Goal: Transaction & Acquisition: Purchase product/service

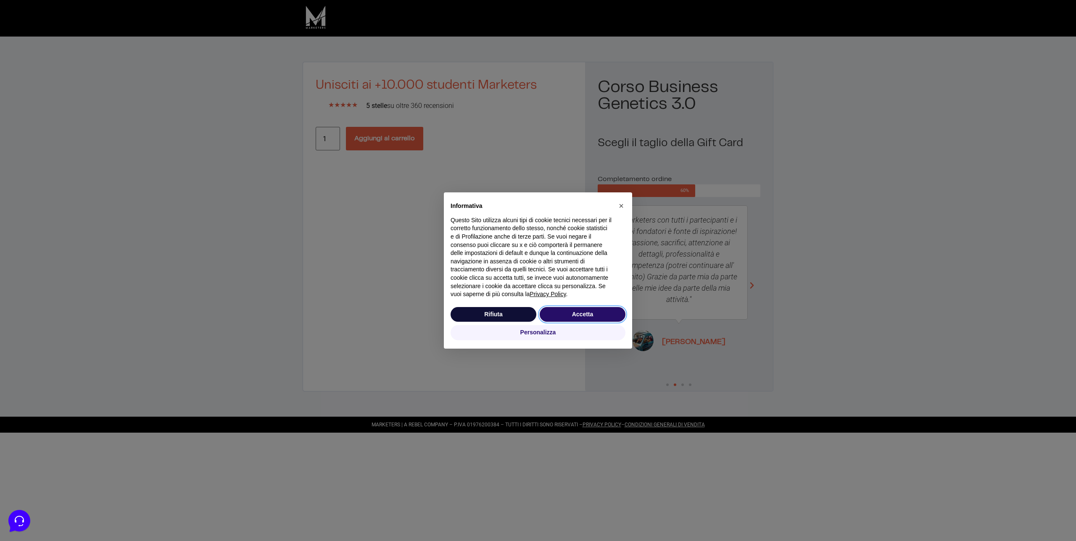
click at [596, 314] on button "Accetta" at bounding box center [583, 314] width 86 height 15
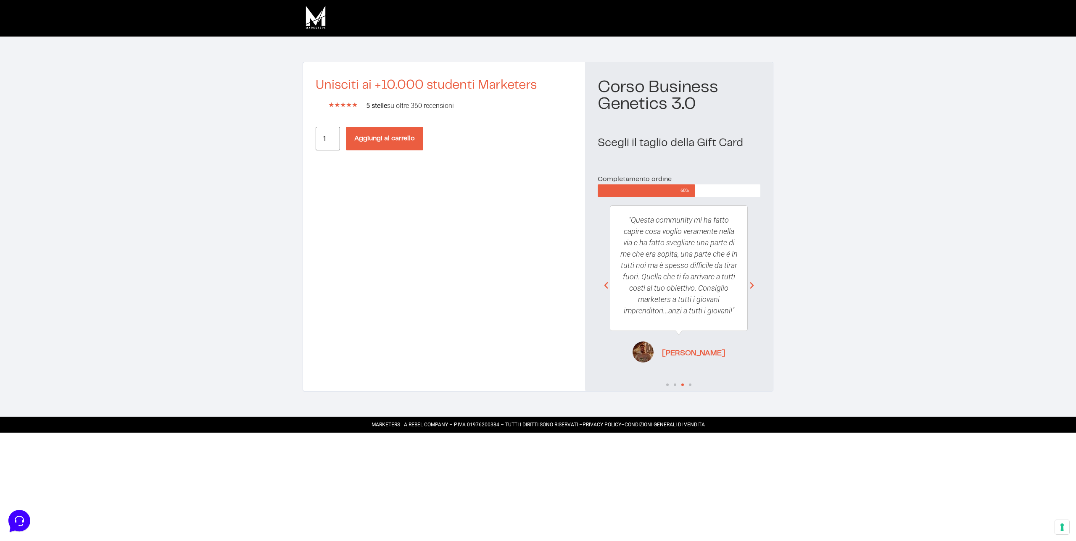
click at [384, 140] on button "Aggiungi al carrello" at bounding box center [384, 139] width 77 height 24
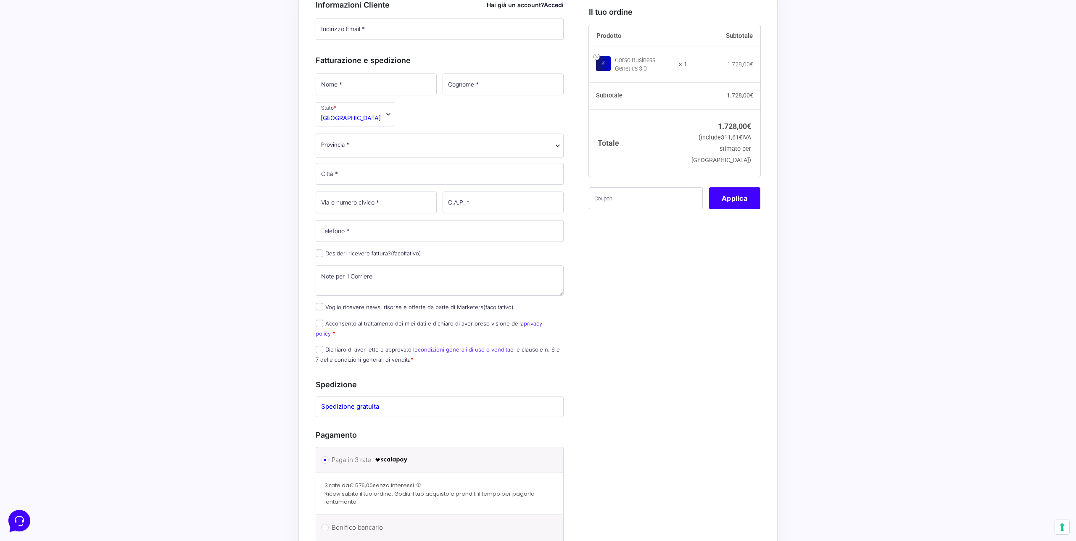
scroll to position [29, 0]
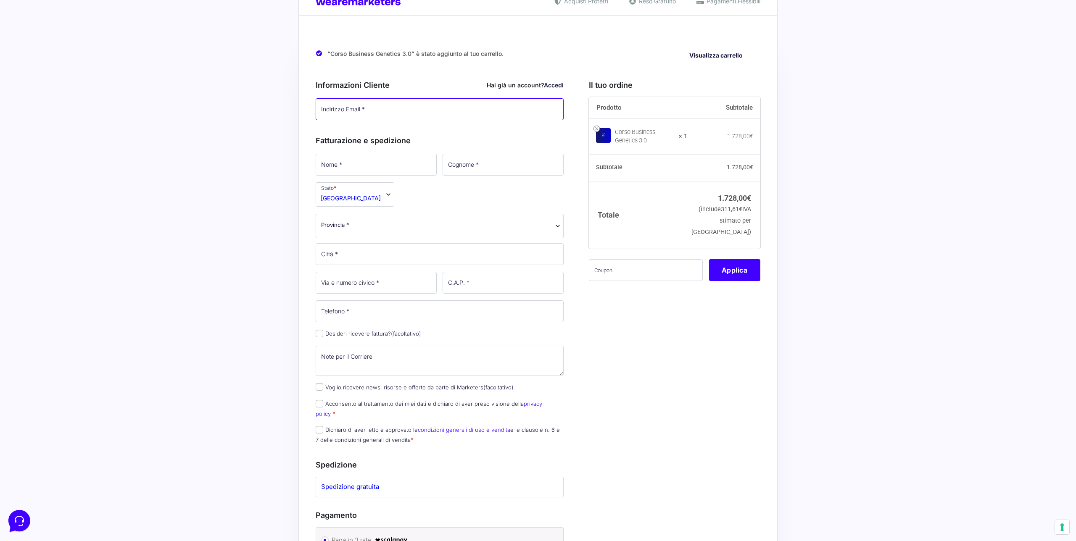
click at [385, 112] on input "Indirizzo Email *" at bounding box center [440, 109] width 248 height 22
type input "[EMAIL_ADDRESS][DOMAIN_NAME]"
click at [357, 162] on input "Nome *" at bounding box center [376, 165] width 121 height 22
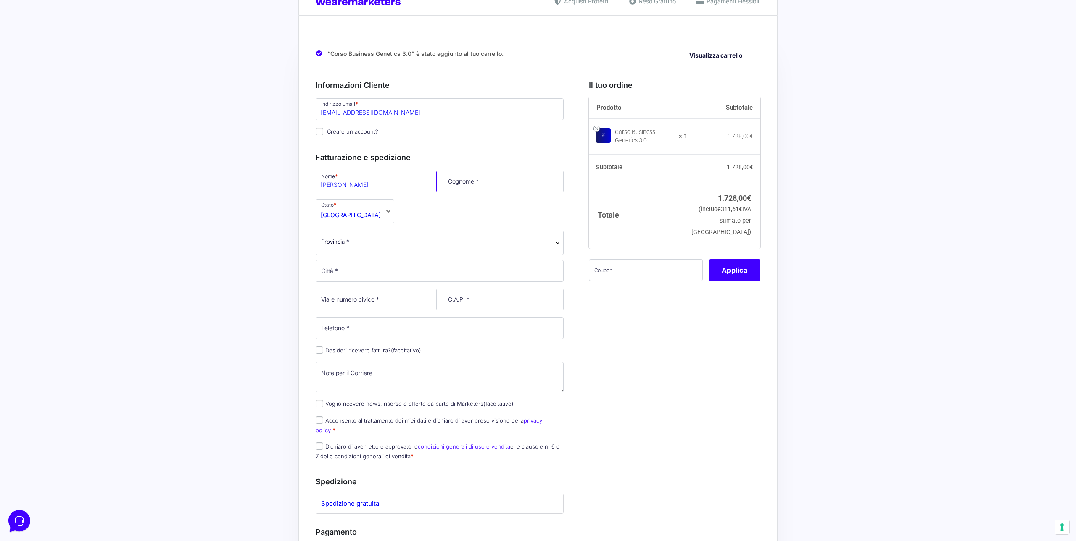
type input "Alessio"
click at [473, 187] on input "Cognome *" at bounding box center [503, 182] width 121 height 22
type input "s"
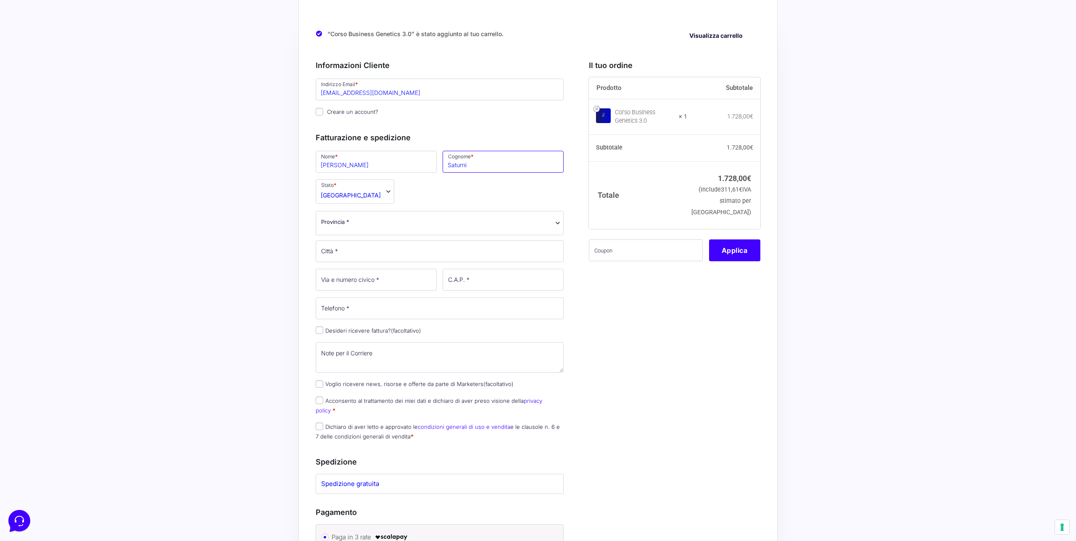
scroll to position [51, 0]
type input "Saturni"
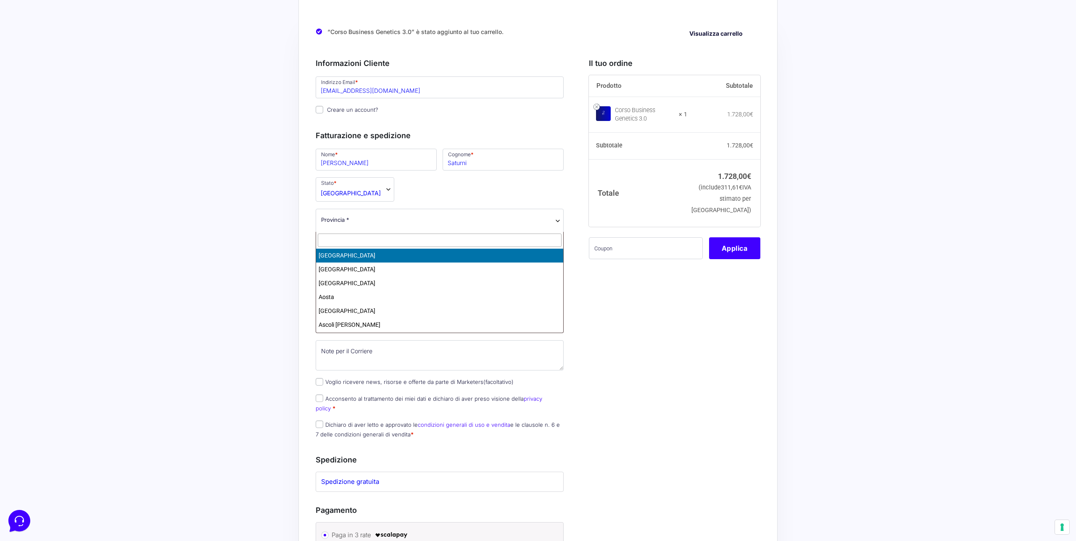
click at [382, 221] on span "Provincia *" at bounding box center [439, 220] width 237 height 9
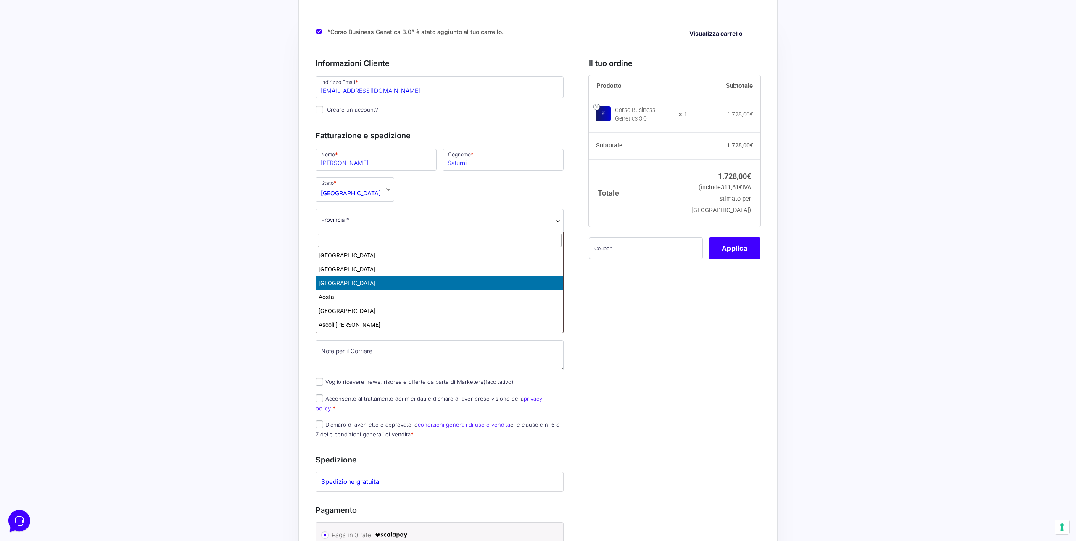
select select "AN"
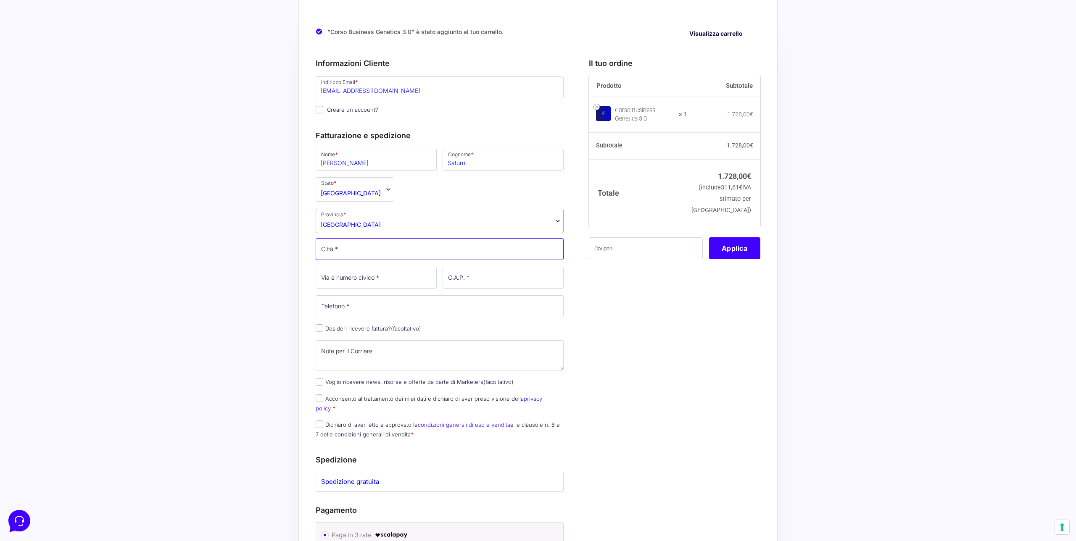
click at [349, 250] on input "Città *" at bounding box center [440, 249] width 248 height 22
type input "e"
type input "Senigallia"
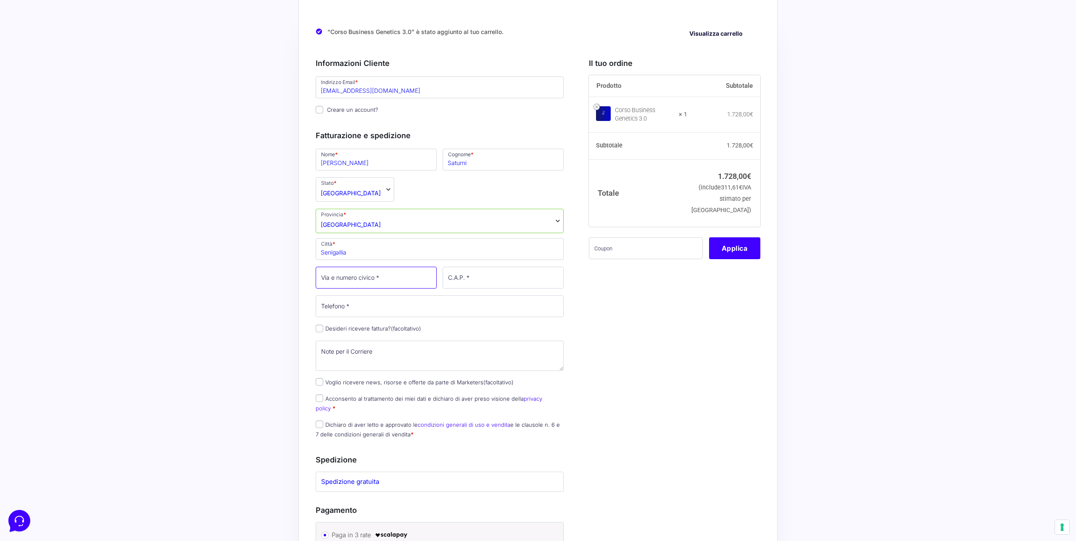
click at [335, 285] on input "Via e numero civico *" at bounding box center [376, 278] width 121 height 22
type input "Via borgo san giovanni 1b"
click at [490, 282] on input "C.A.P. *" at bounding box center [503, 278] width 121 height 22
type input "60019"
click at [391, 315] on input "Telefono *" at bounding box center [440, 306] width 248 height 22
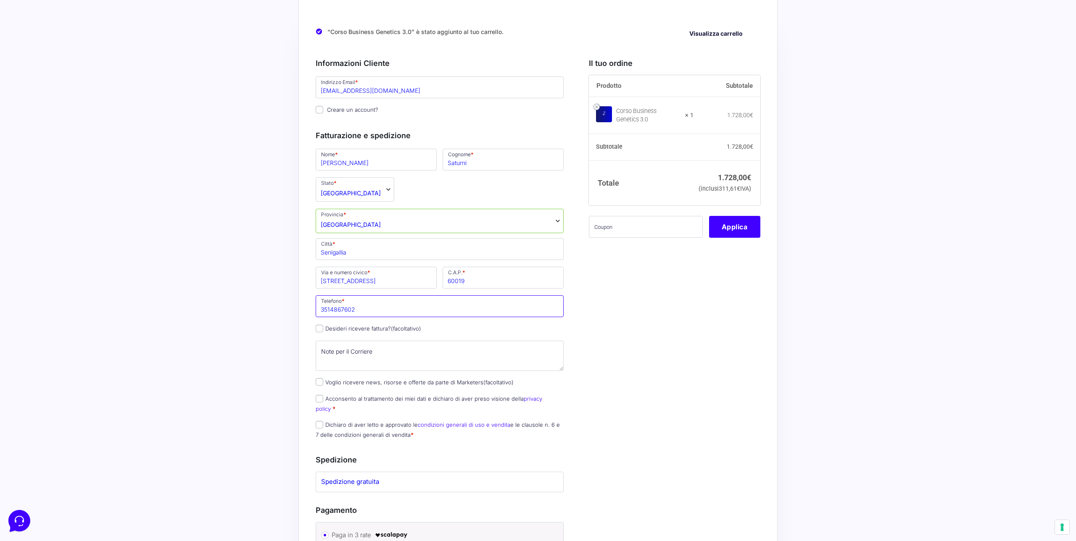
click at [362, 311] on input "3514867602" at bounding box center [440, 306] width 248 height 22
type input "3514850762"
click at [321, 330] on input "Desideri ricevere fattura? (facoltativo)" at bounding box center [320, 329] width 8 height 8
checkbox input "true"
select select "IT"
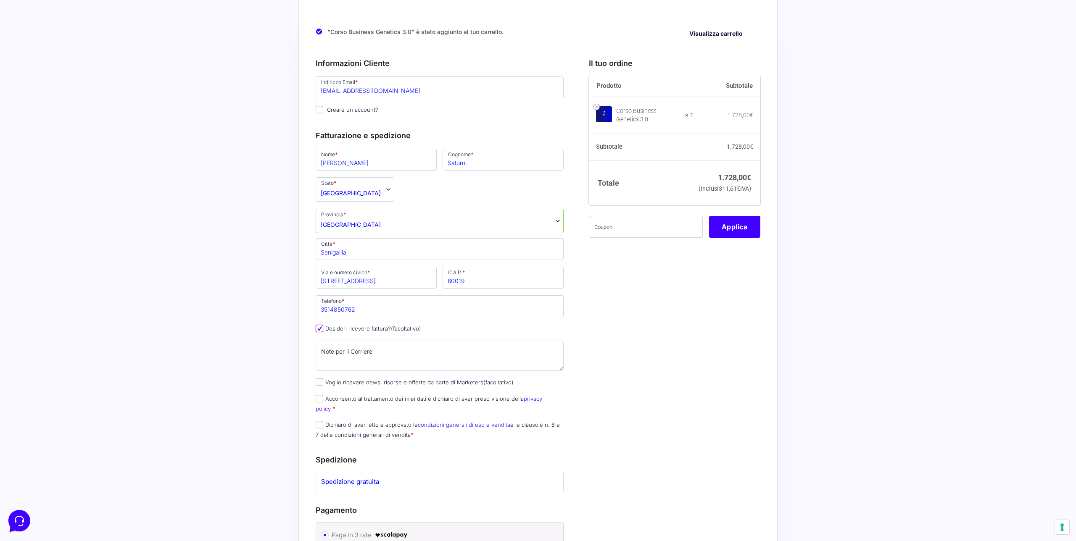
type input "0000000"
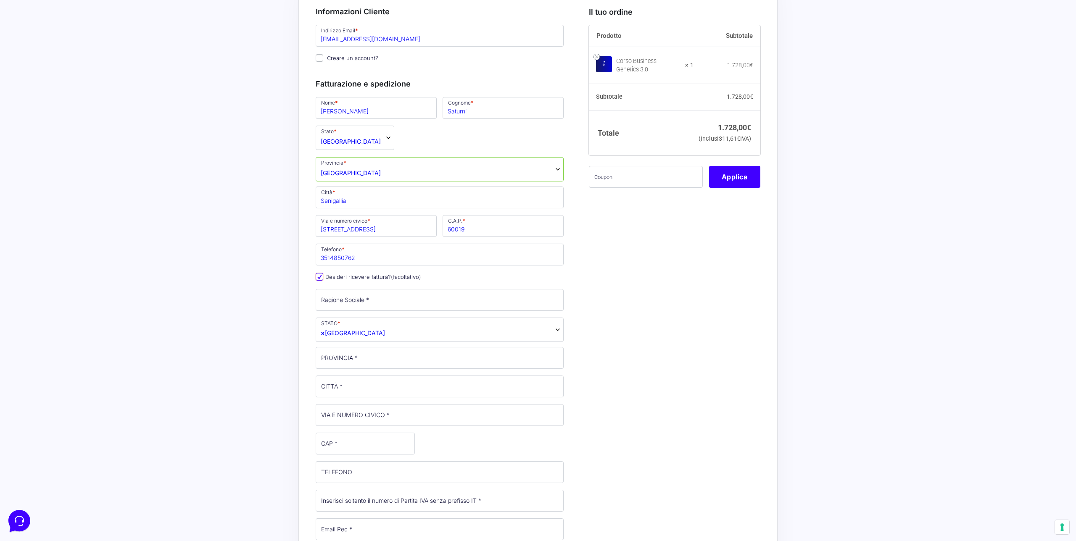
scroll to position [102, 0]
click at [385, 304] on input "Ragione Sociale *" at bounding box center [440, 301] width 248 height 22
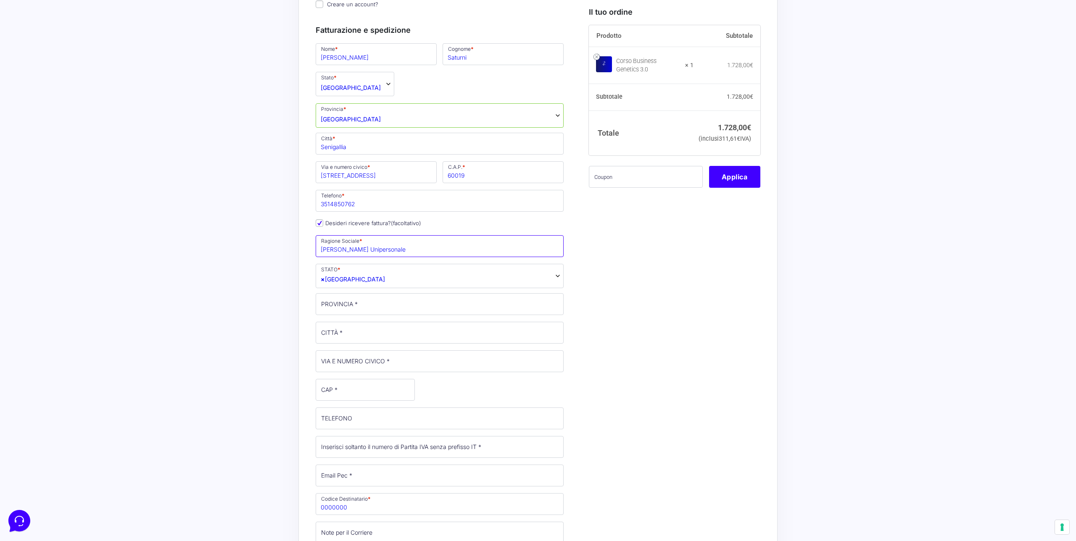
scroll to position [162, 0]
type input "[PERSON_NAME] Unipersonale"
click at [362, 298] on input "PROVINCIA *" at bounding box center [440, 298] width 248 height 22
type input "[GEOGRAPHIC_DATA]"
click at [361, 328] on input "CITTÀ *" at bounding box center [440, 327] width 248 height 22
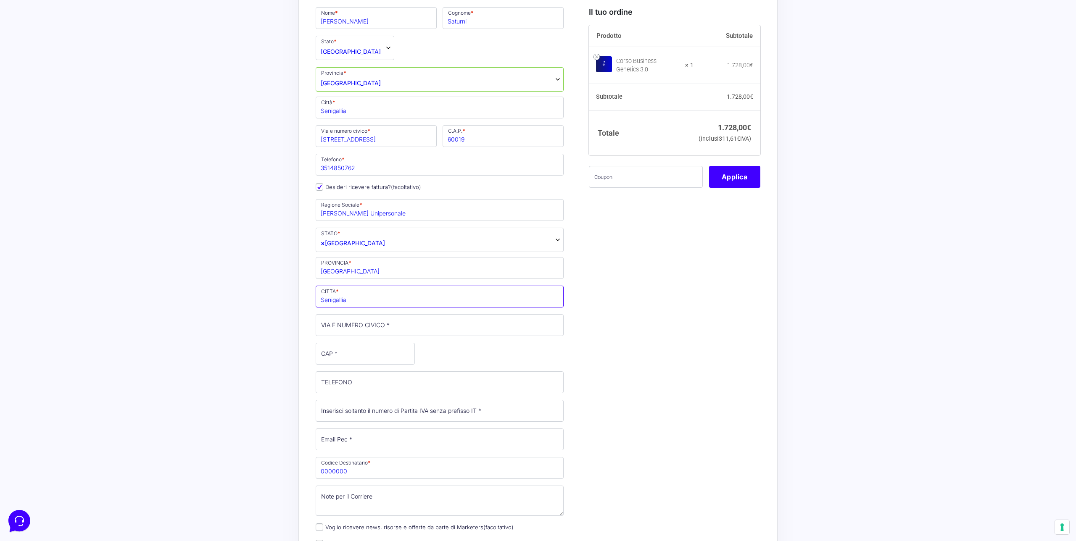
scroll to position [202, 0]
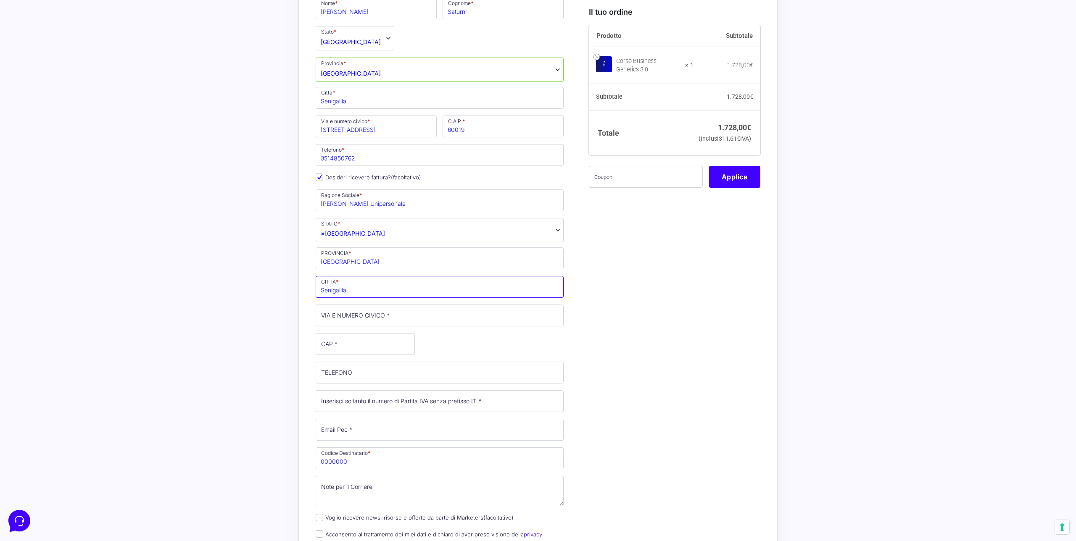
type input "Senigallia"
click at [395, 314] on input "VIA E NUMERO CIVICO *" at bounding box center [440, 316] width 248 height 22
type input "ale.saturni@gmail.com"
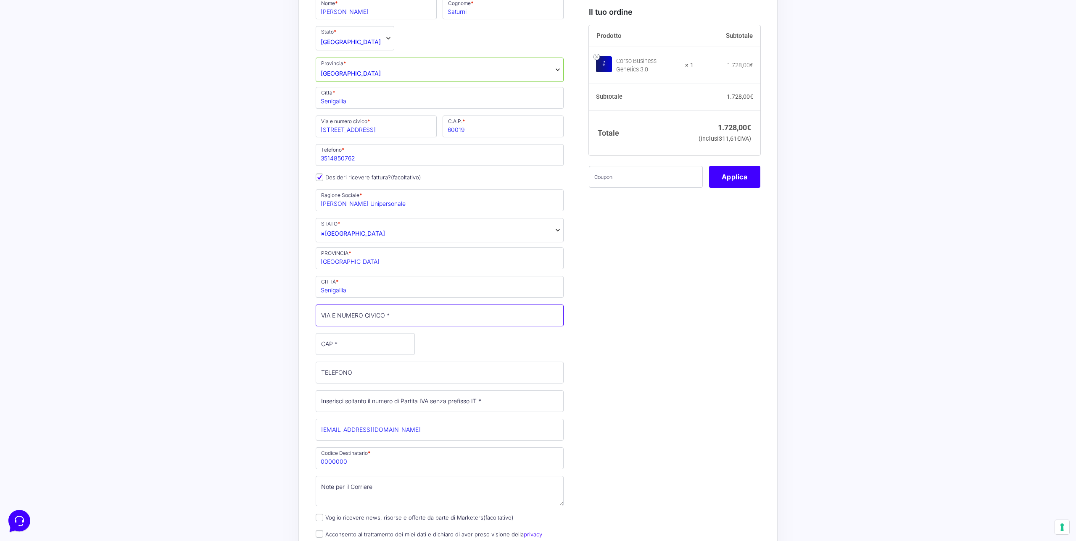
type input "Via borgo san giovanni 1b"
type input "60019"
type input "3397642256"
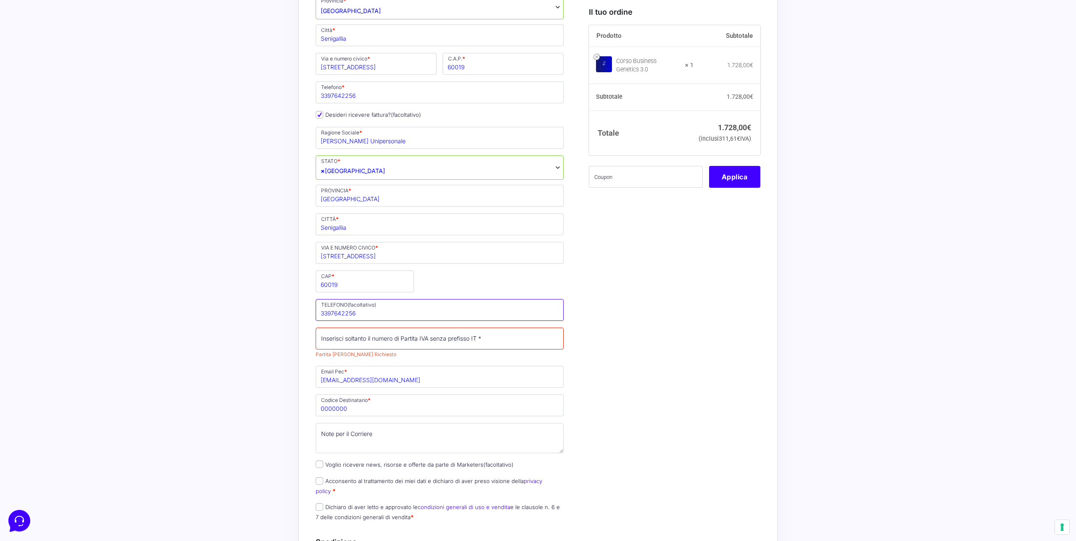
scroll to position [206, 0]
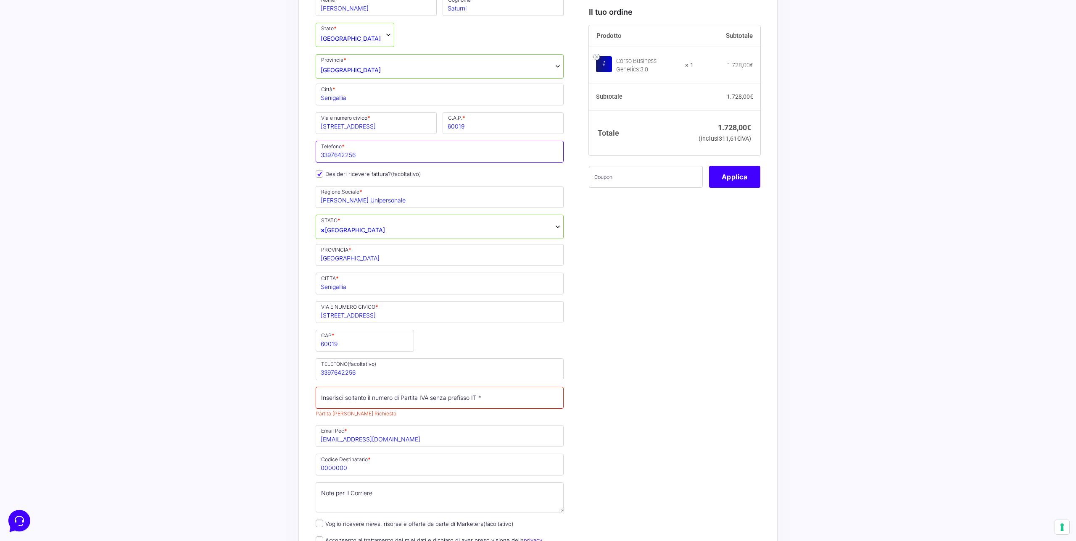
click at [348, 158] on input "3397642256" at bounding box center [440, 152] width 248 height 22
click at [340, 156] on input "3514850762" at bounding box center [440, 152] width 248 height 22
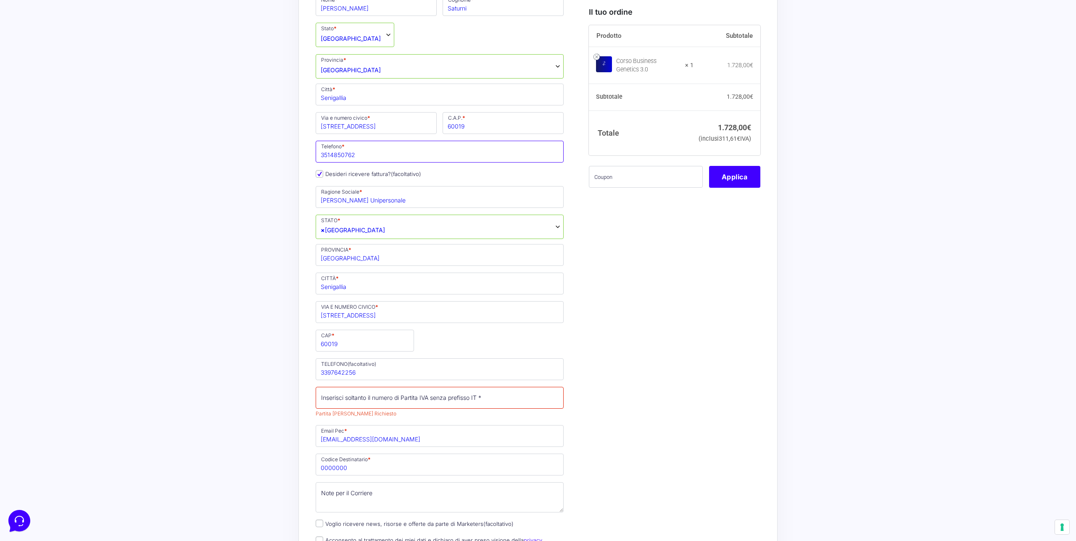
type input "3514850762"
click at [343, 376] on input "3397642256" at bounding box center [440, 369] width 248 height 22
paste input "514850762"
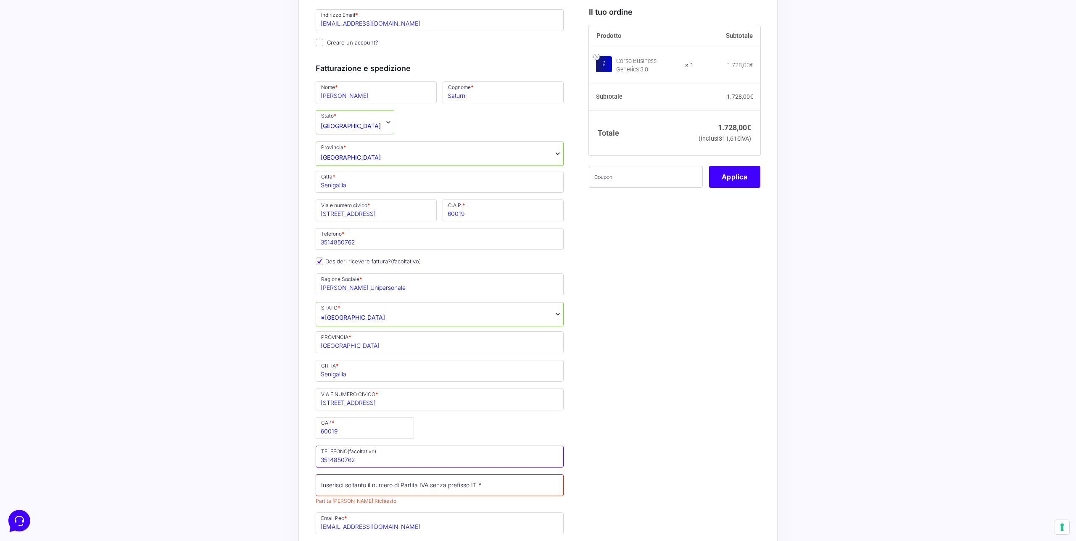
scroll to position [100, 0]
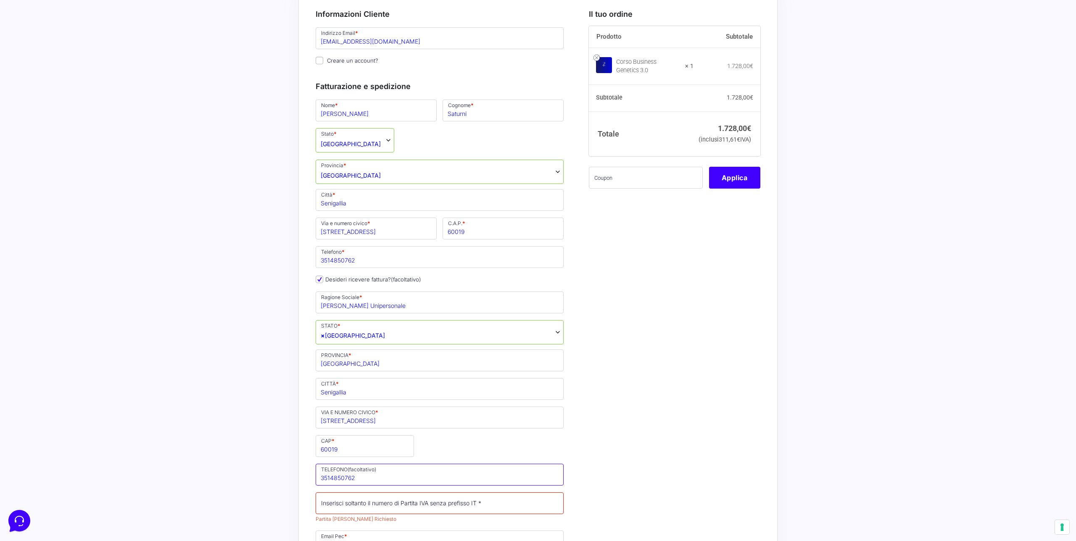
type input "3514850762"
click at [352, 229] on input "Via borgo san giovanni 1b" at bounding box center [376, 229] width 121 height 22
click at [478, 258] on input "3514850762" at bounding box center [440, 257] width 248 height 22
click at [719, 295] on div "Il tuo ordine Prodotto Subtotale Corso Business Genetics 3.0 × 1 1.728,00 € Sub…" at bounding box center [672, 505] width 178 height 1013
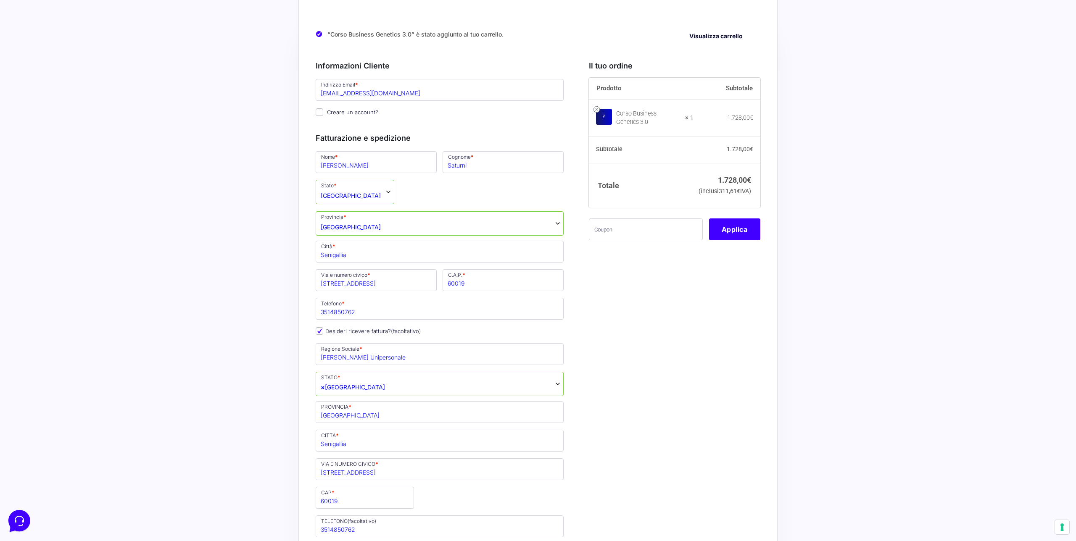
scroll to position [51, 0]
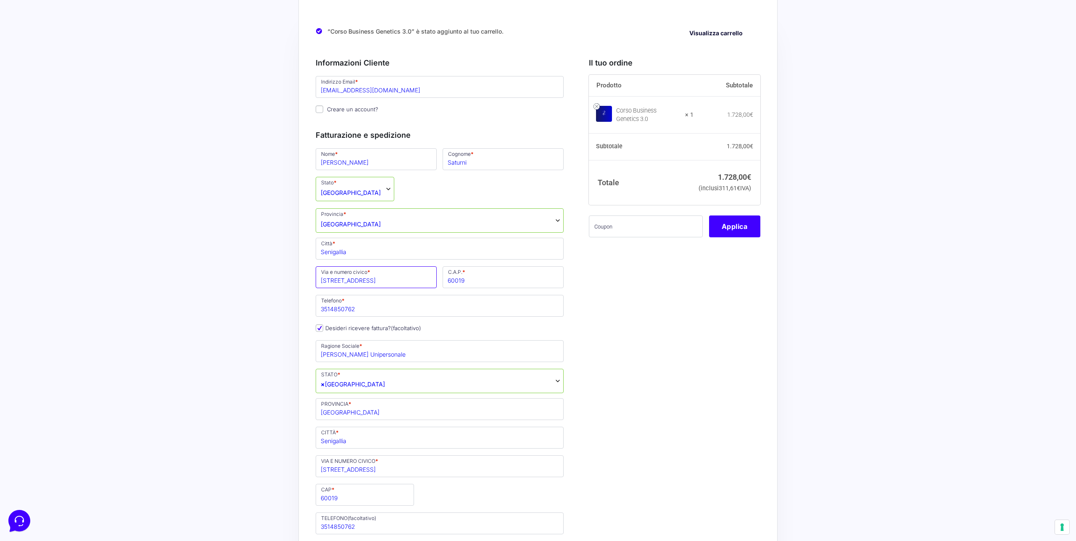
click at [374, 284] on input "Via borgo san giovanni 1b" at bounding box center [376, 277] width 121 height 22
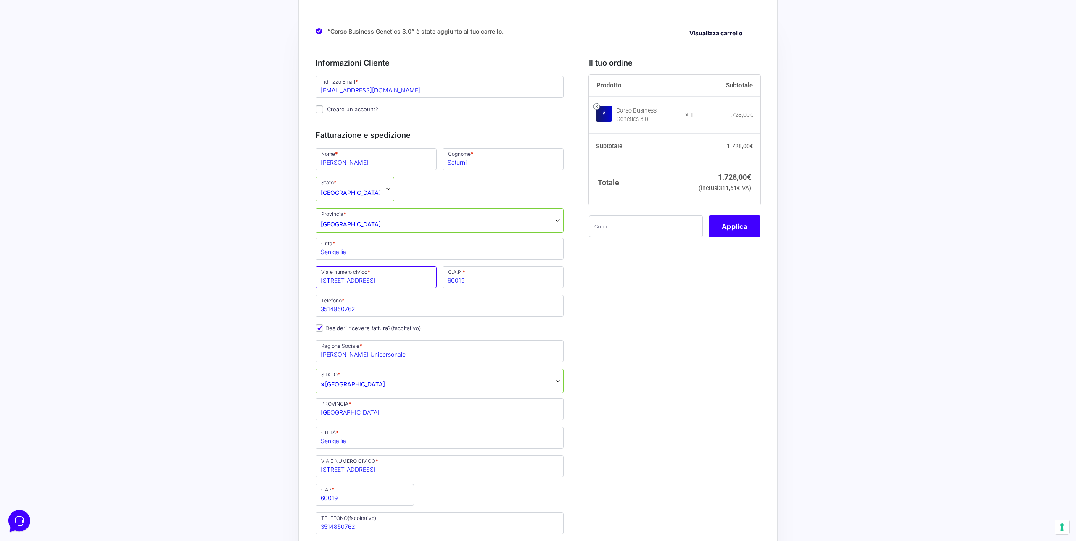
click at [374, 284] on input "Via borgo san giovanni 1b" at bounding box center [376, 277] width 121 height 22
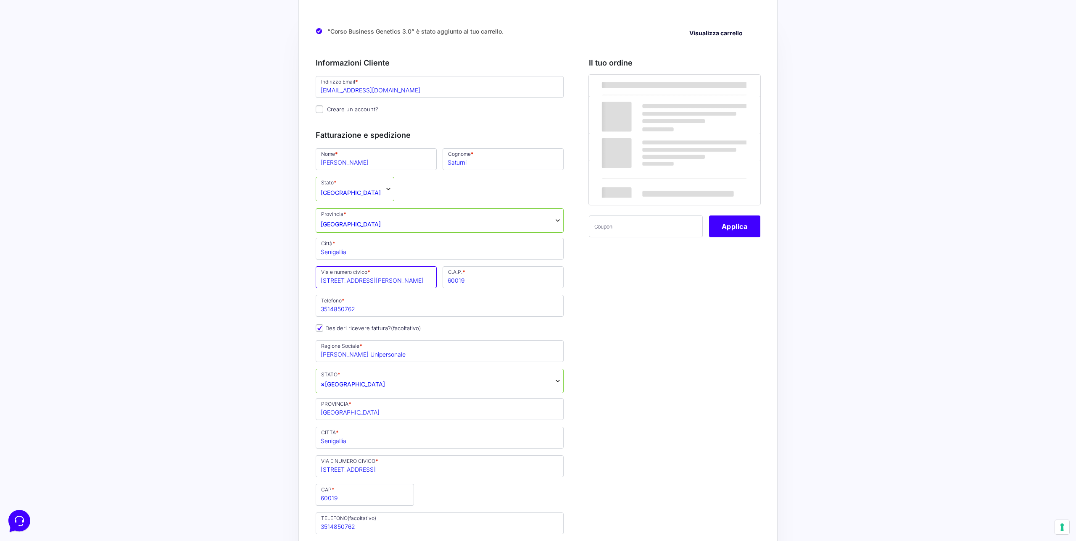
type input "[STREET_ADDRESS][PERSON_NAME]"
click at [401, 259] on input "Senigallia" at bounding box center [440, 249] width 248 height 22
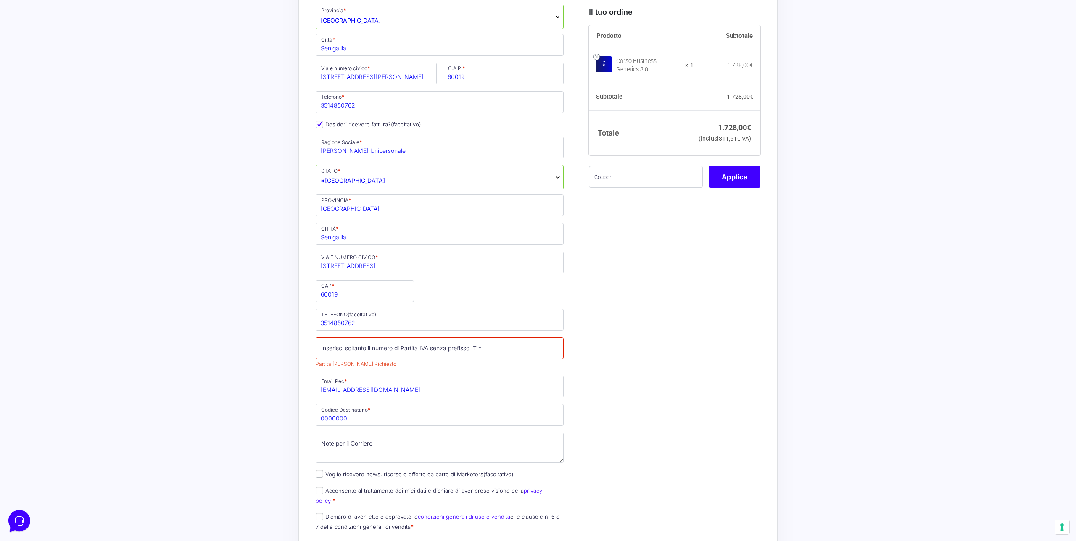
scroll to position [256, 0]
click at [332, 264] on input "Via borgo san giovanni 1b" at bounding box center [440, 262] width 248 height 22
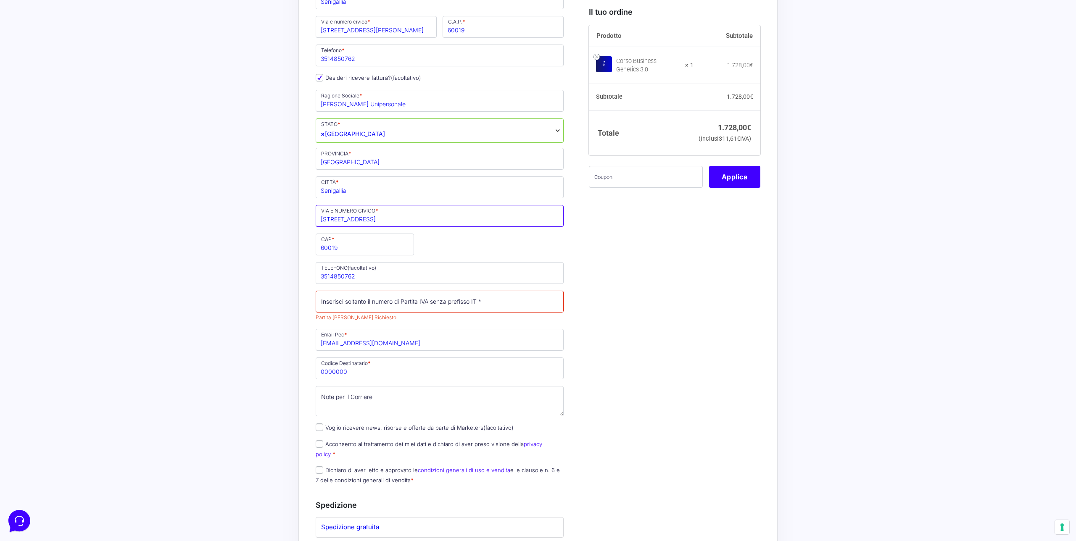
scroll to position [299, 0]
type input "[STREET_ADDRESS]"
click at [373, 308] on input "Partita Iva *" at bounding box center [440, 305] width 248 height 22
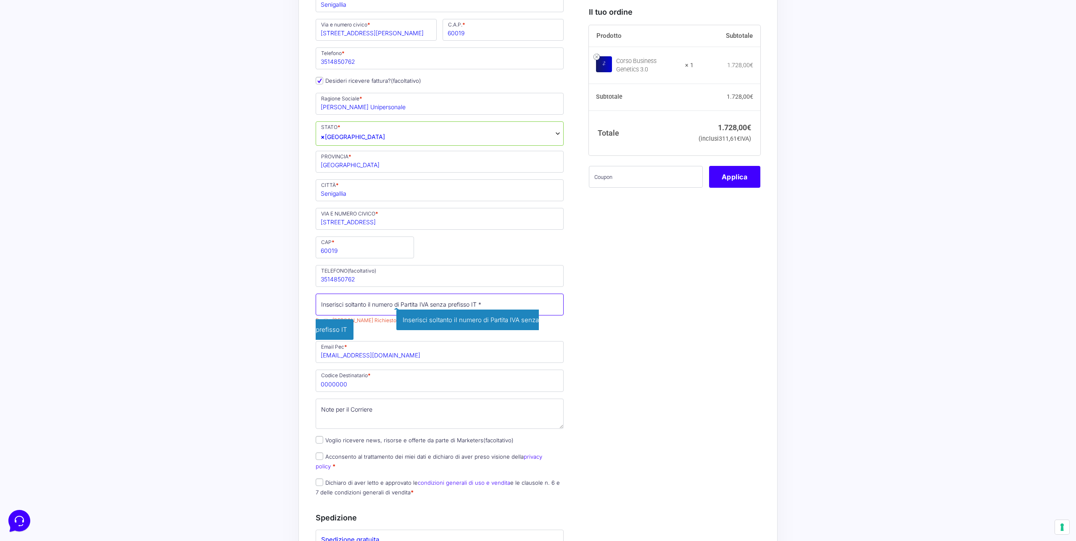
paste input "02979230428"
type input "02979230428"
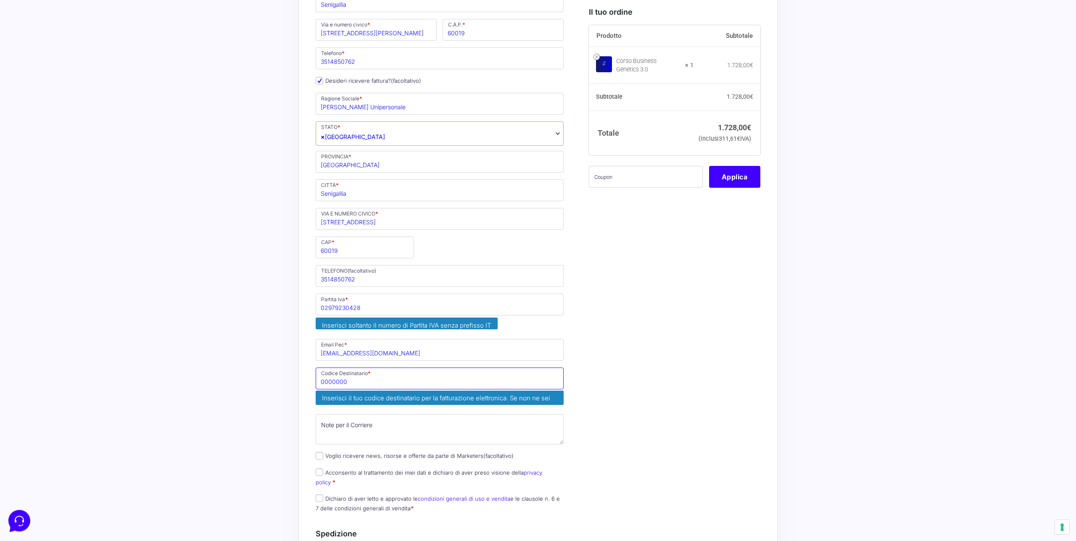
drag, startPoint x: 347, startPoint y: 376, endPoint x: 324, endPoint y: 373, distance: 23.7
click at [324, 373] on span "0000000 Inserisci il tuo codice destinatario per la fatturazione elettronica. S…" at bounding box center [440, 387] width 248 height 39
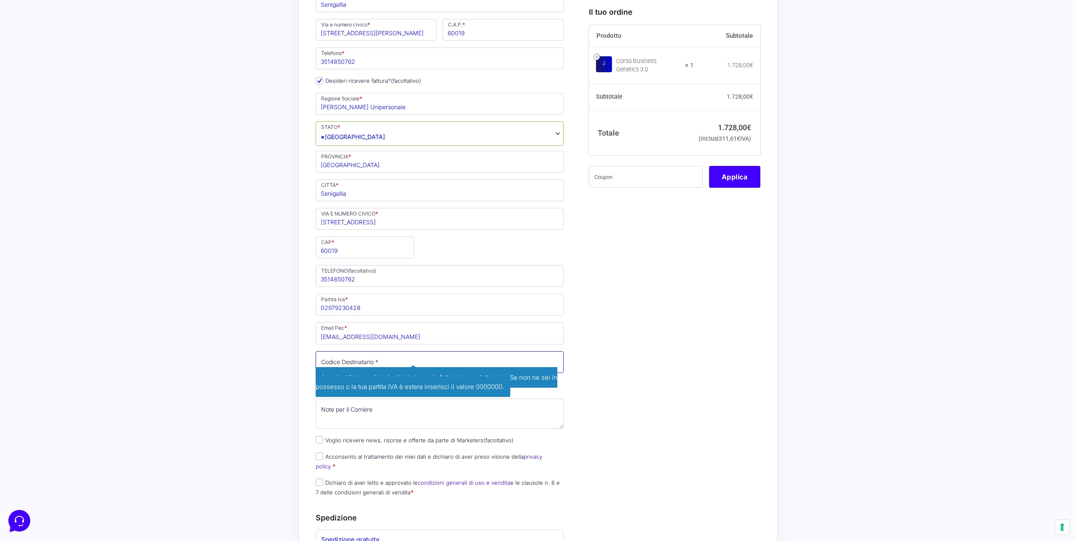
paste input "M5UXCR1"
type input "M5UXCR1"
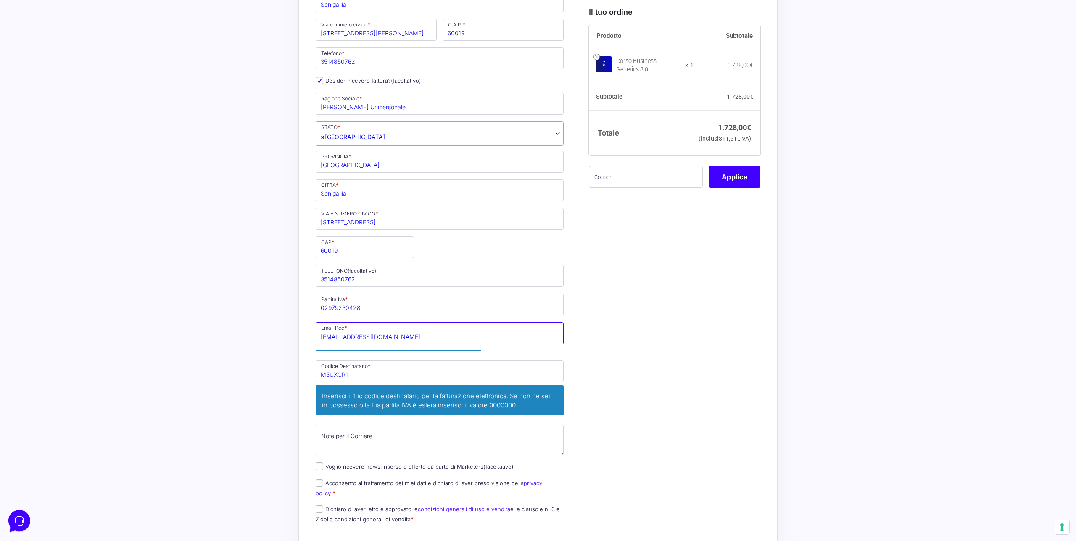
click at [403, 332] on input "ale.saturni@gmail.com" at bounding box center [440, 333] width 248 height 22
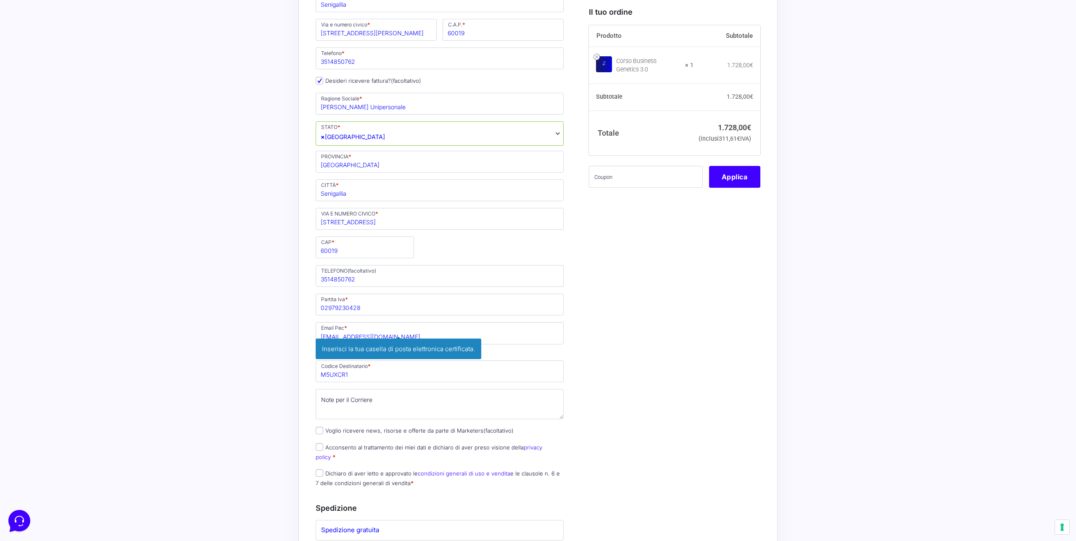
click at [664, 377] on div "Il tuo ordine Prodotto Subtotale Corso Business Genetics 3.0 × 1 1.728,00 € Sub…" at bounding box center [672, 306] width 178 height 1013
drag, startPoint x: 356, startPoint y: 334, endPoint x: 324, endPoint y: 332, distance: 32.8
click at [324, 332] on input "ale.saturni@gmail.com" at bounding box center [440, 333] width 248 height 22
paste input "[EMAIL_ADDRESS][DOMAIN_NAME]"
type input "[EMAIL_ADDRESS][DOMAIN_NAME]"
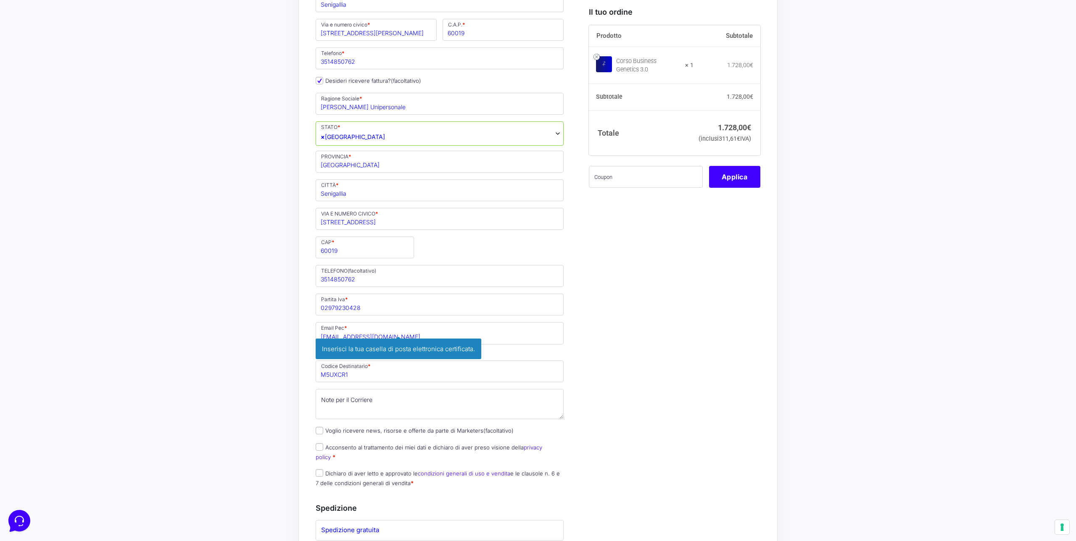
click at [269, 329] on div "Acquisti Protetti Reso Gratuito Pagamenti Flessibili “Corso Business Genetics 3…" at bounding box center [538, 289] width 1076 height 1177
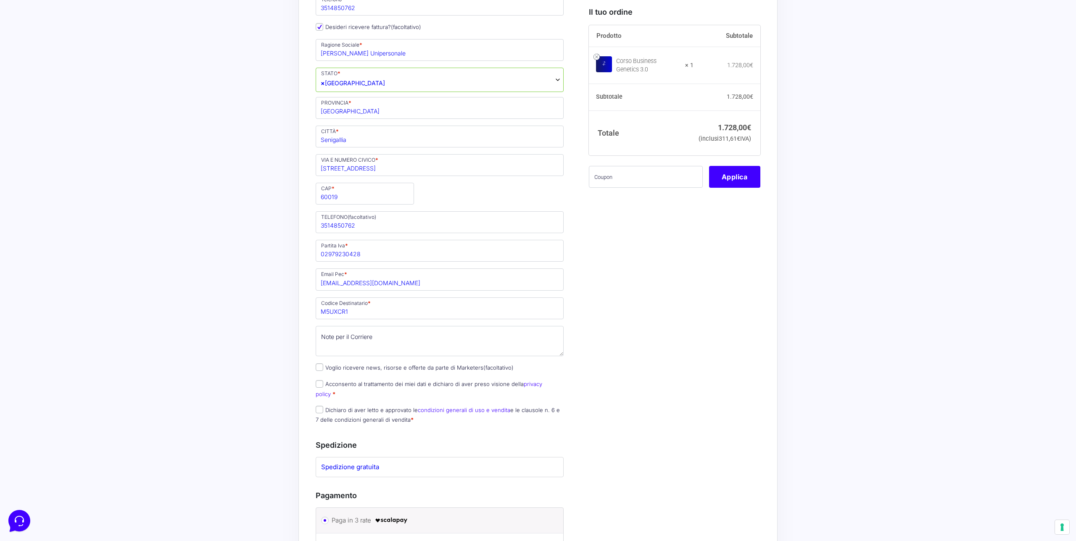
scroll to position [355, 0]
click at [320, 381] on input "Acconsento al trattamento dei miei dati e dichiaro di aver preso visione della …" at bounding box center [320, 382] width 8 height 8
checkbox input "true"
click at [319, 402] on p "Dichiaro di aver letto e approvato le condizioni generali di uso e vendita e le…" at bounding box center [440, 413] width 254 height 22
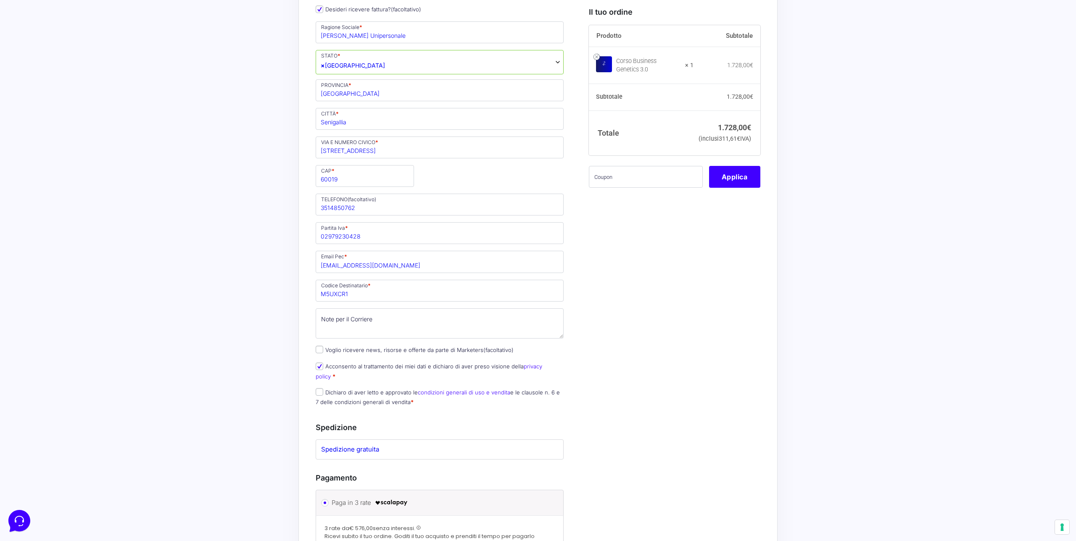
scroll to position [374, 0]
click at [325, 385] on label "Dichiaro di aver letto e approvato le condizioni generali di uso e vendita e le…" at bounding box center [438, 393] width 244 height 16
click at [323, 385] on input "Dichiaro di aver letto e approvato le condizioni generali di uso e vendita e le…" at bounding box center [320, 389] width 8 height 8
checkbox input "true"
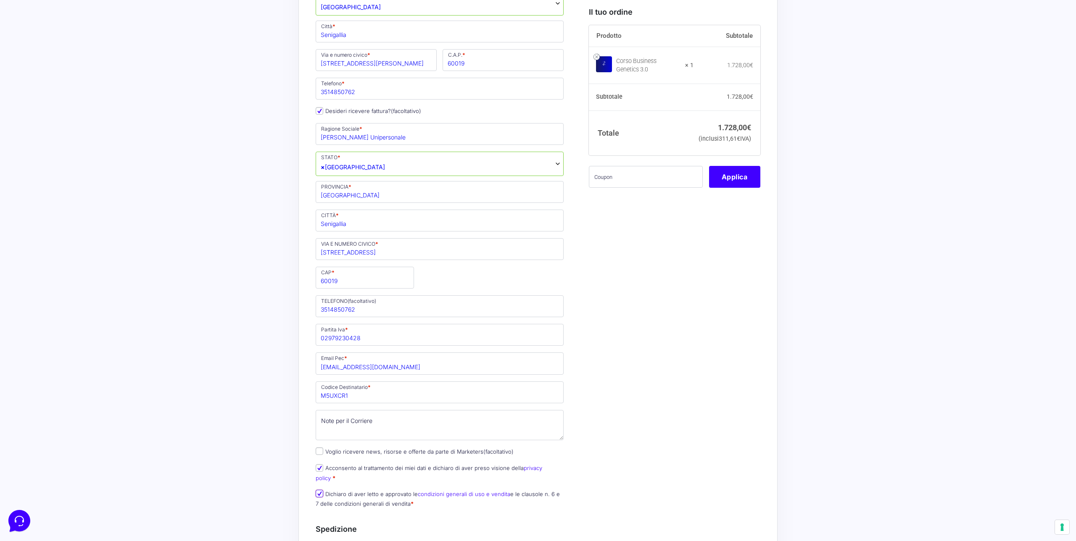
scroll to position [268, 0]
click at [621, 301] on div "Il tuo ordine Prodotto Subtotale Corso Business Genetics 3.0 × 1 1.728,00 € Sub…" at bounding box center [672, 333] width 178 height 1004
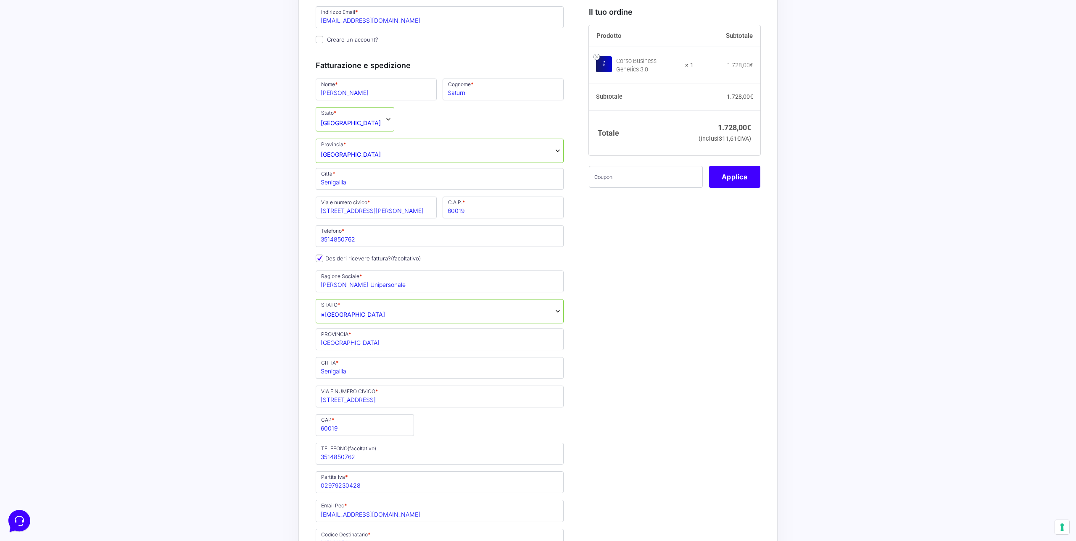
scroll to position [0, 0]
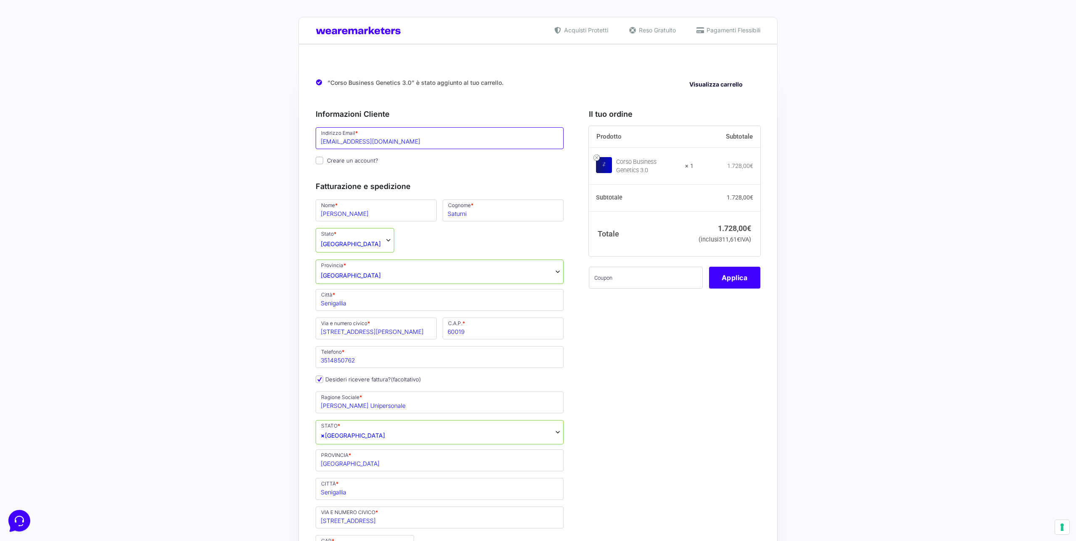
click at [356, 140] on input "ale.saturni@gmail.com" at bounding box center [440, 138] width 248 height 22
click at [356, 140] on input "ale.saturni@gmail.com" at bounding box center [440, 137] width 248 height 22
type input "[EMAIL_ADDRESS][DOMAIN_NAME]"
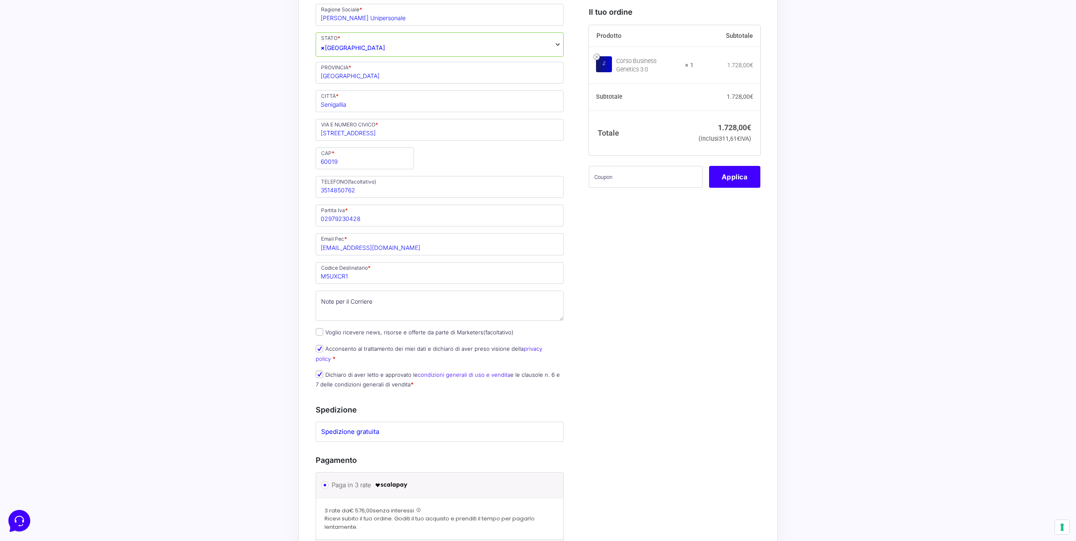
scroll to position [407, 0]
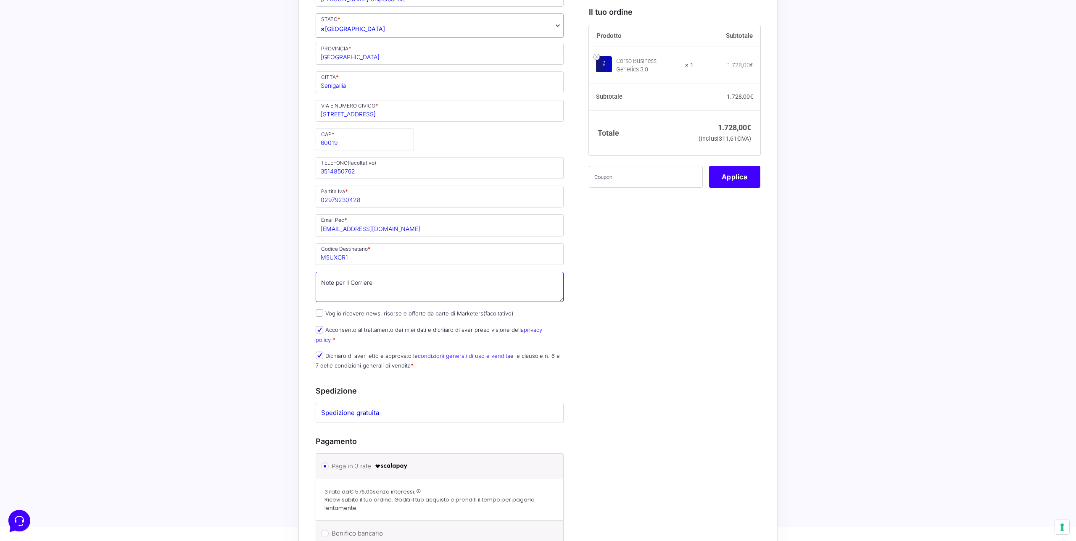
click at [399, 282] on textarea "Note per il Corriere (facoltativo)" at bounding box center [440, 287] width 248 height 30
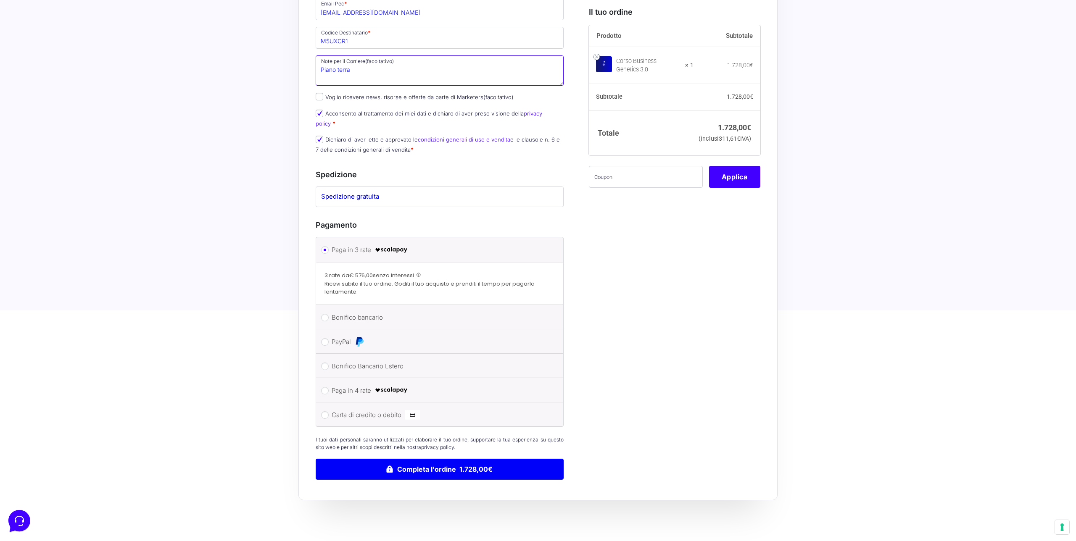
scroll to position [623, 0]
type textarea "Piano terra"
click at [378, 409] on label "Carta di credito o debito" at bounding box center [438, 415] width 213 height 13
click at [329, 412] on input "Carta di credito o debito" at bounding box center [325, 416] width 8 height 8
radio input "true"
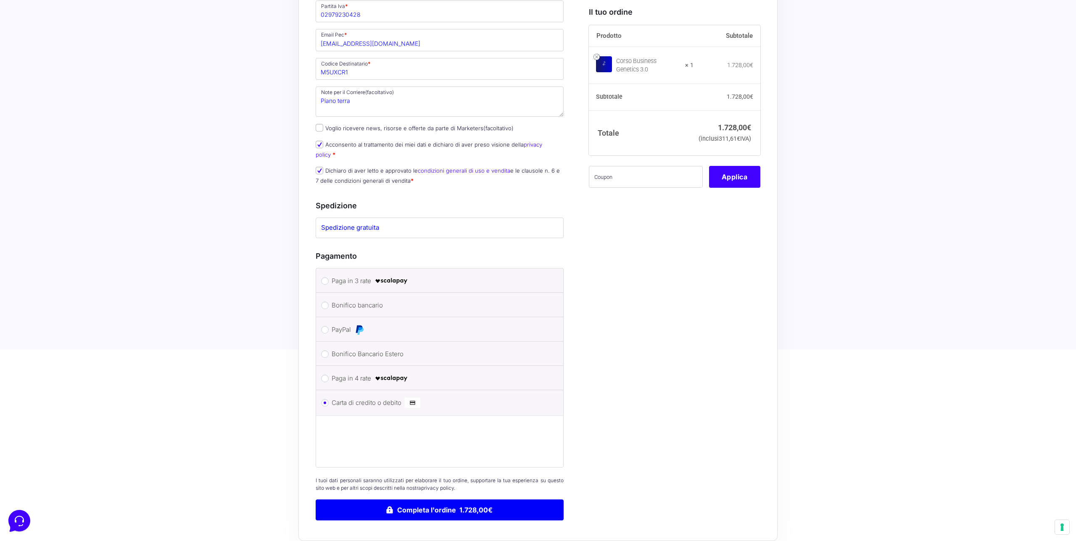
scroll to position [681, 0]
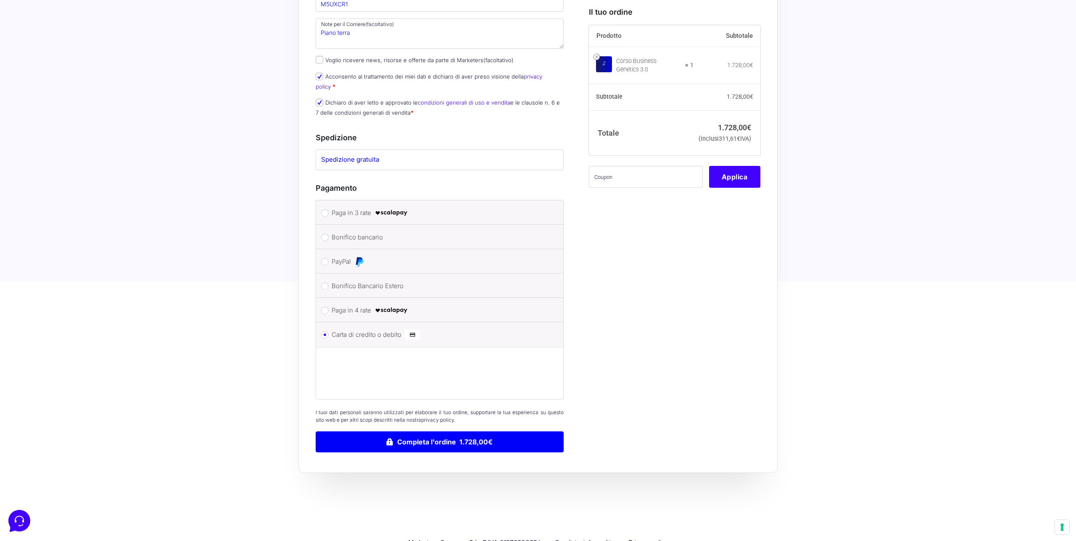
scroll to position [664, 0]
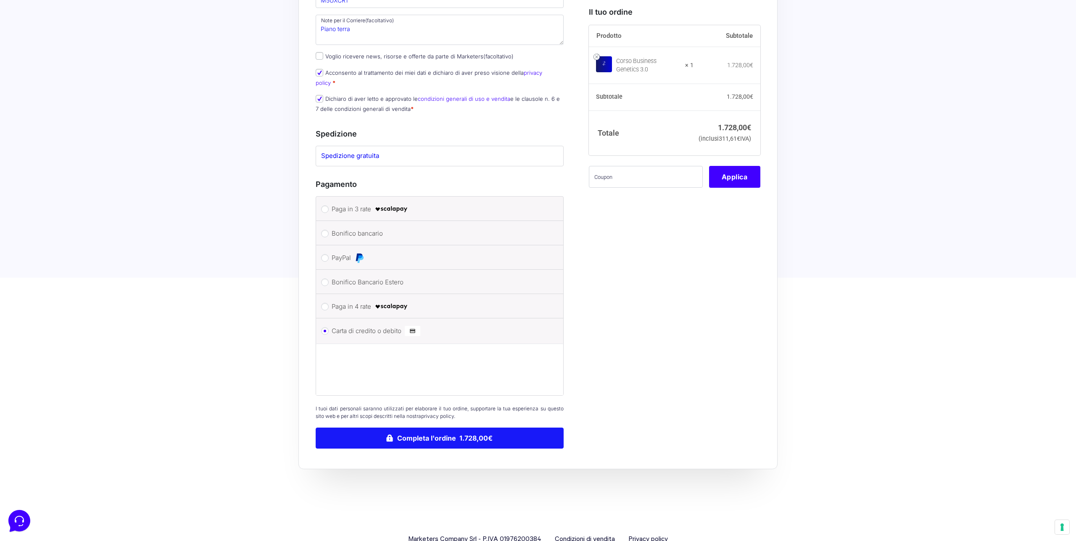
click at [492, 429] on button "Completa l'ordine 1.728,00€" at bounding box center [440, 438] width 248 height 21
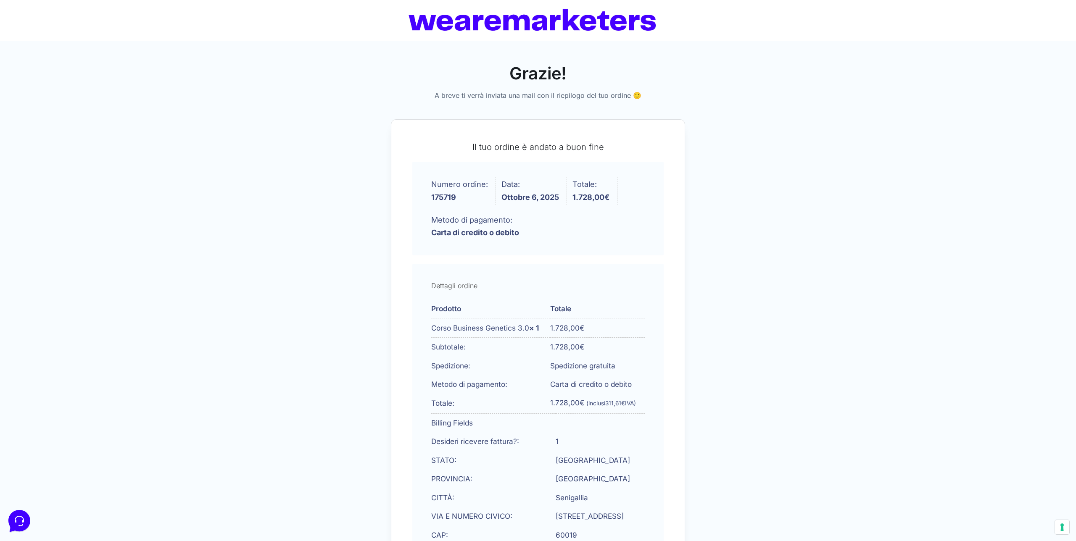
click at [450, 196] on strong "175719" at bounding box center [459, 198] width 57 height 8
copy strong "175719"
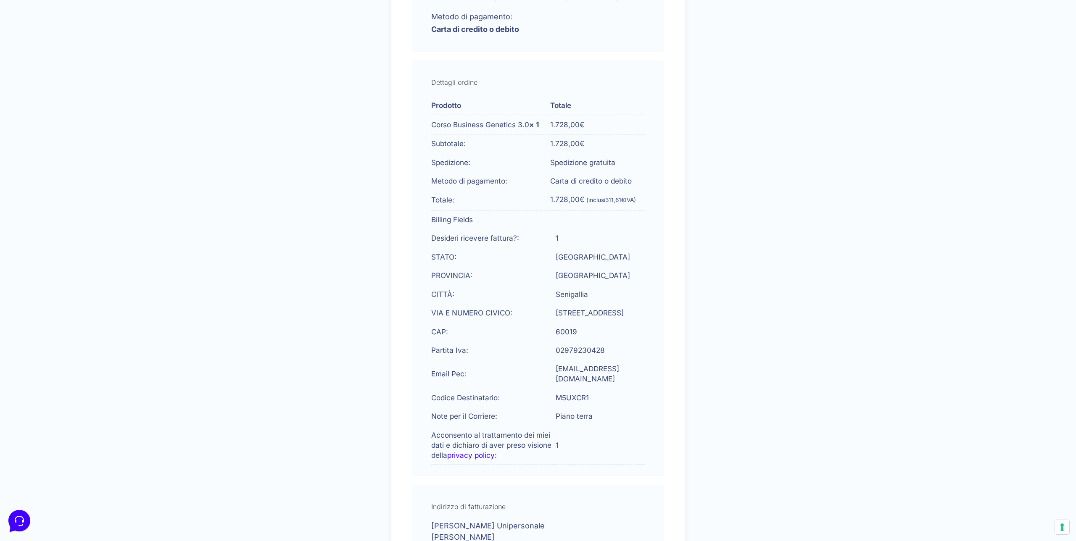
scroll to position [451, 0]
